Goal: Task Accomplishment & Management: Use online tool/utility

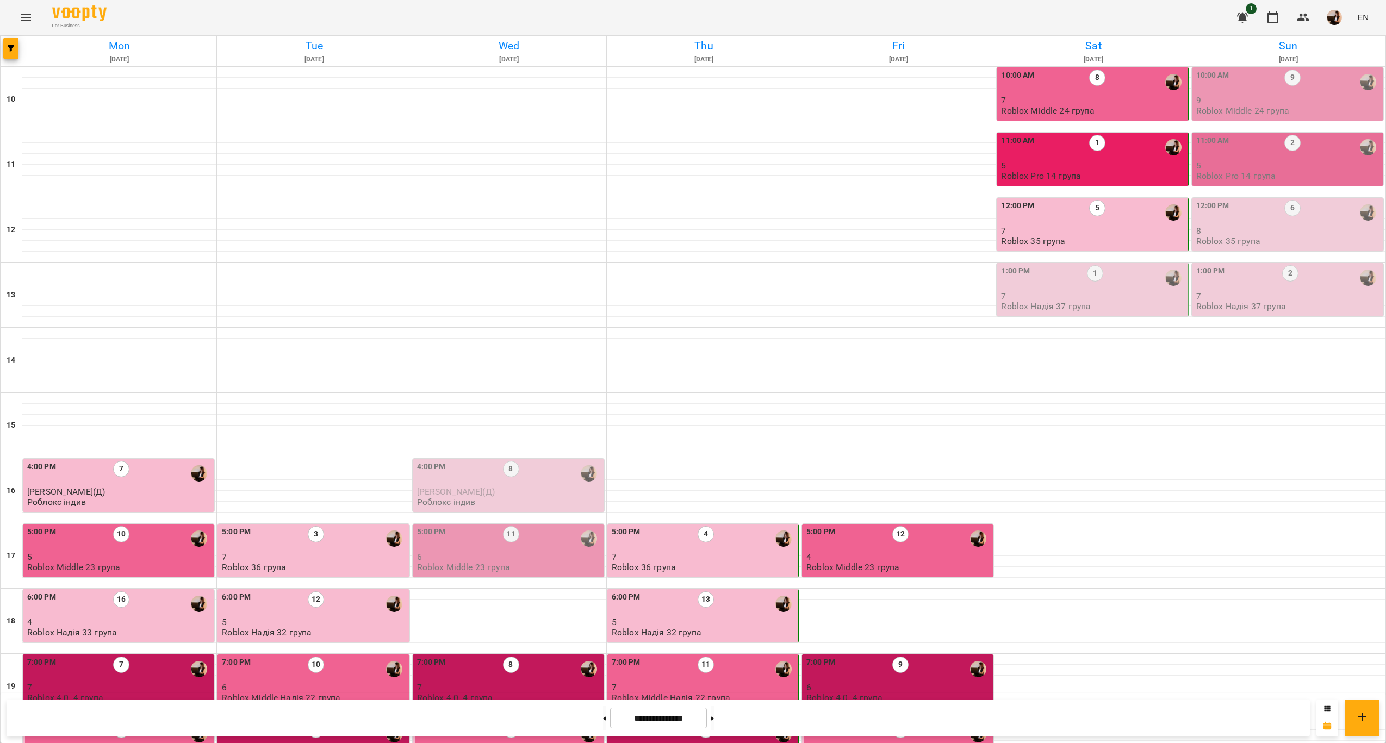
click at [1246, 107] on p "Roblox Middle 24 група" at bounding box center [1242, 110] width 93 height 9
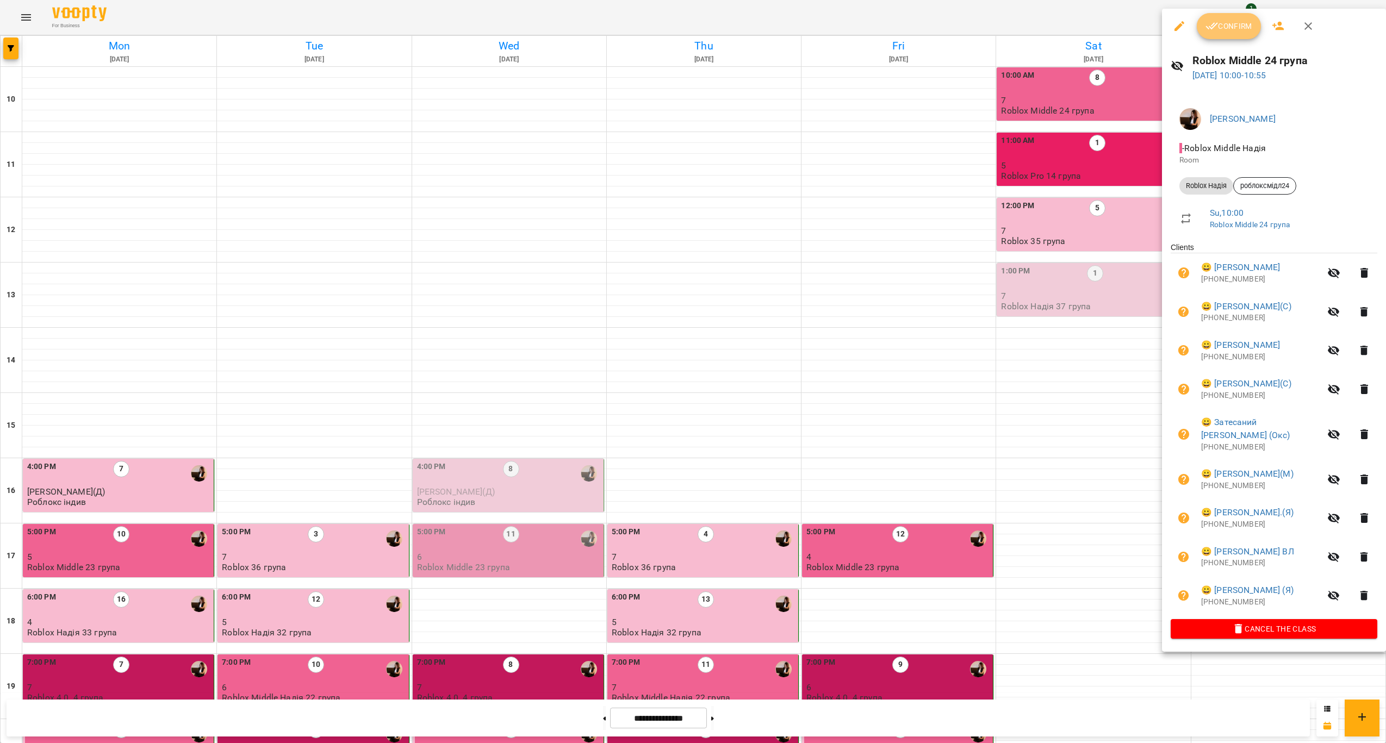
click at [1210, 32] on icon "button" at bounding box center [1211, 26] width 13 height 13
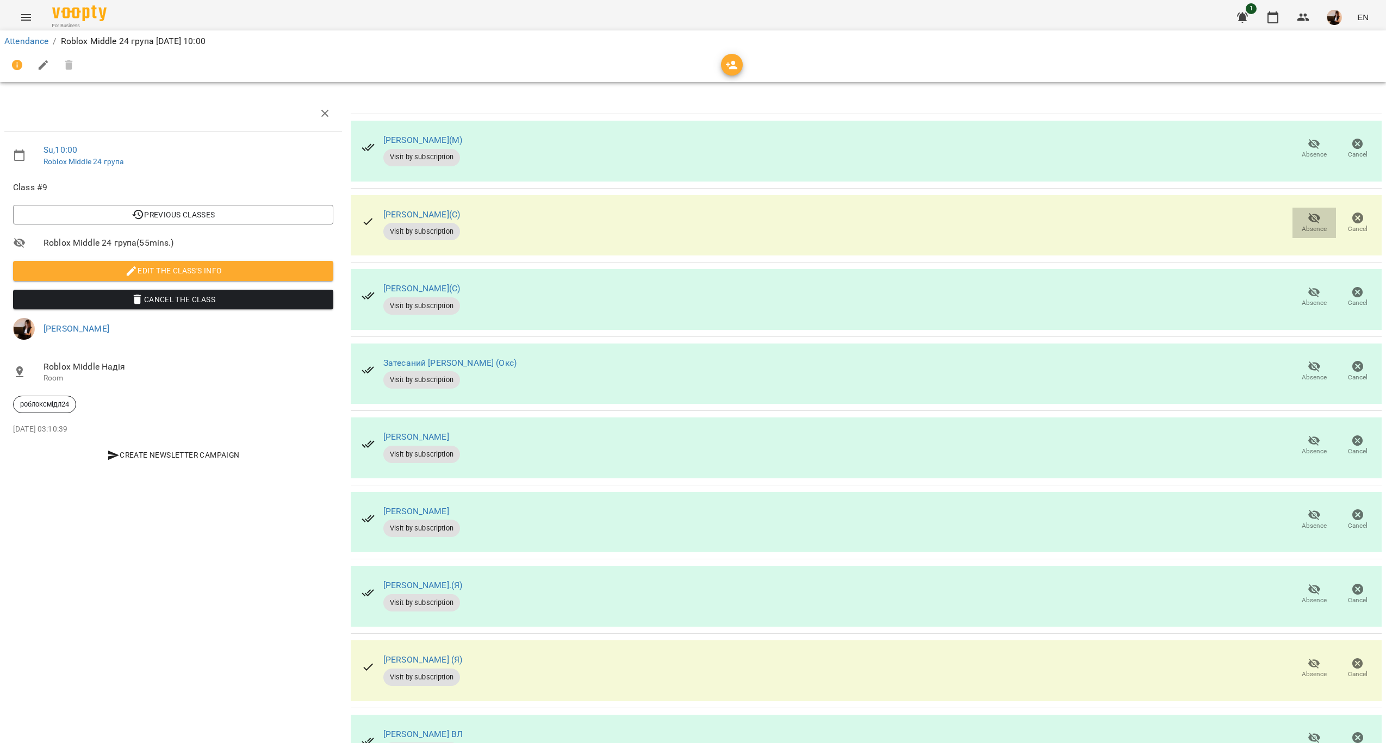
click at [1308, 215] on icon "button" at bounding box center [1314, 218] width 12 height 10
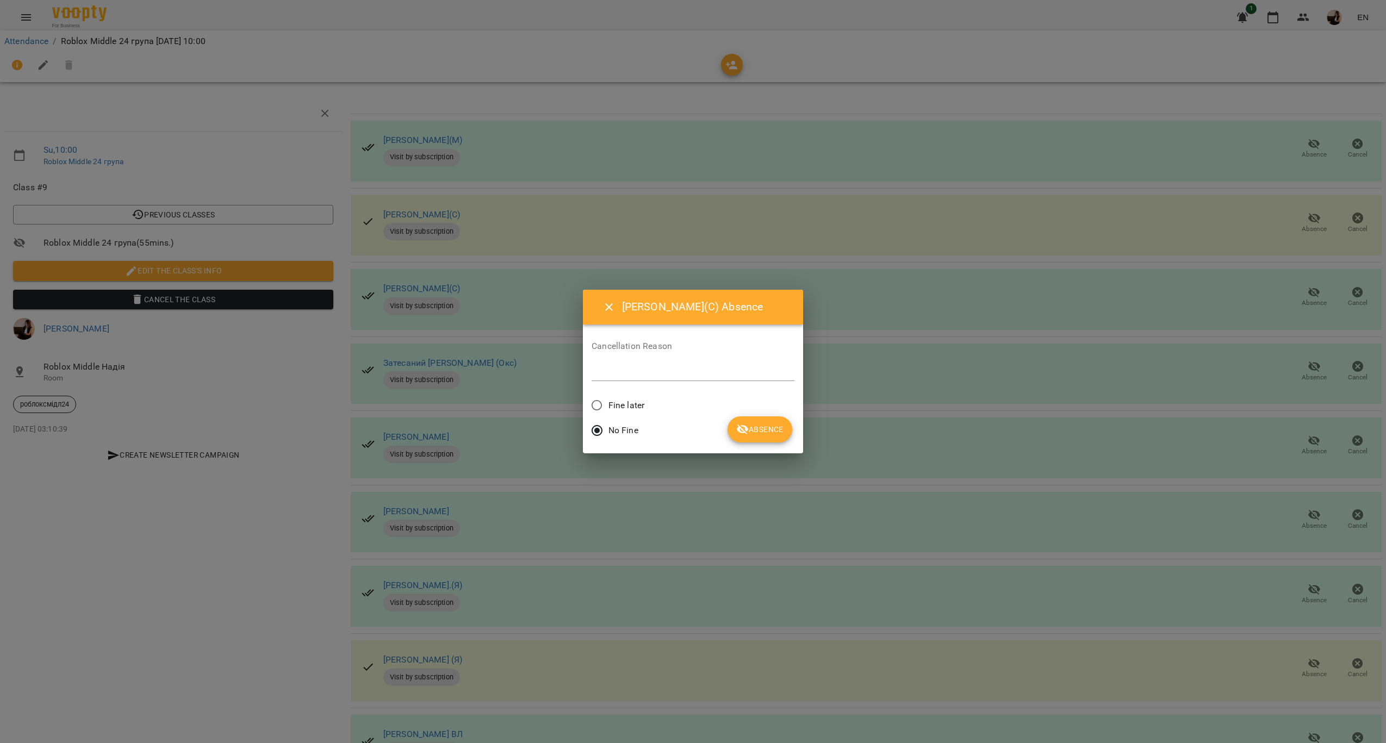
click at [620, 406] on span "Fine later" at bounding box center [626, 405] width 36 height 13
click at [764, 425] on span "Absence" at bounding box center [759, 429] width 47 height 13
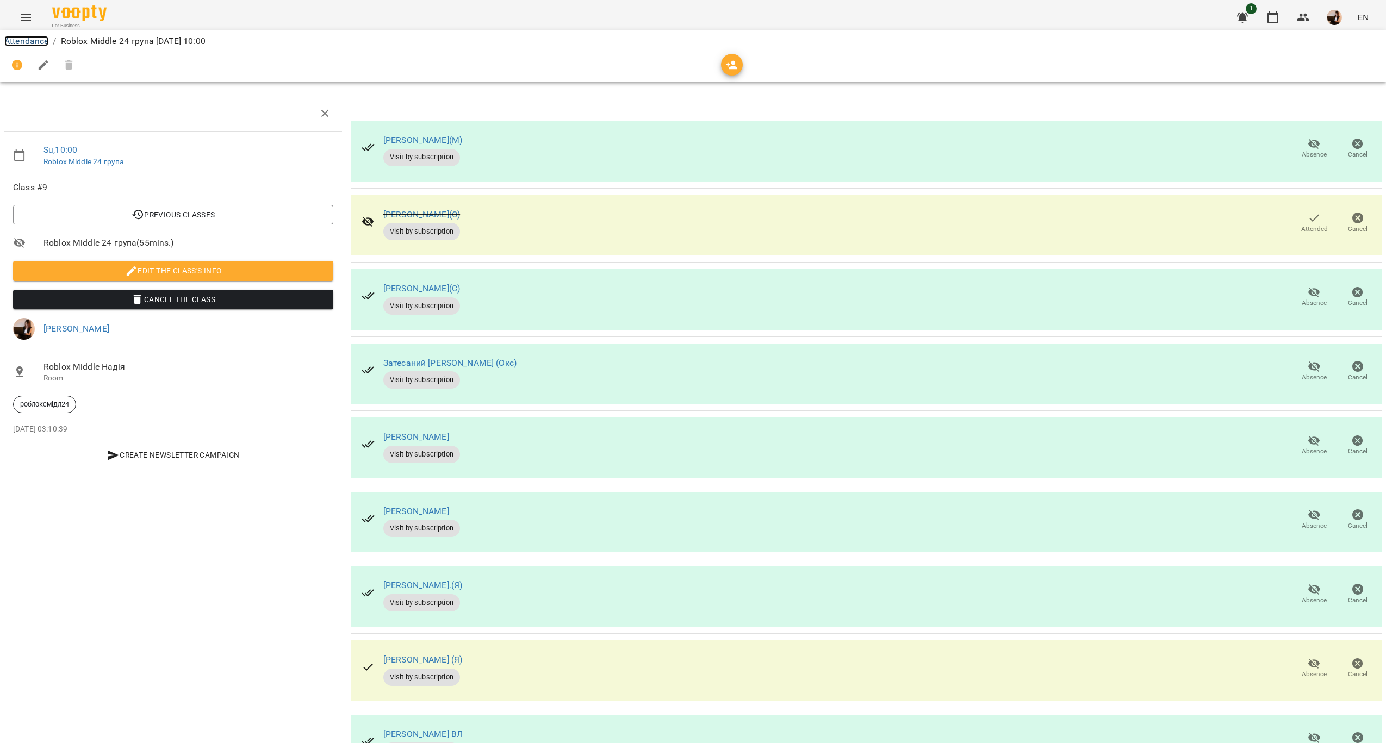
click at [30, 39] on link "Attendance" at bounding box center [26, 41] width 44 height 10
